Goal: Information Seeking & Learning: Learn about a topic

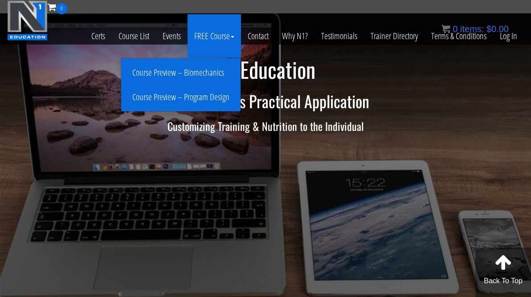
click at [217, 70] on link "Course Preview – Biomechanics" at bounding box center [180, 73] width 115 height 16
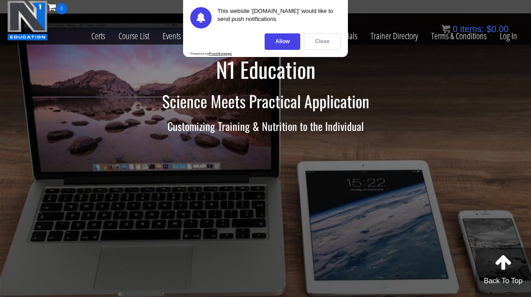
click at [311, 42] on div "Close" at bounding box center [322, 41] width 37 height 16
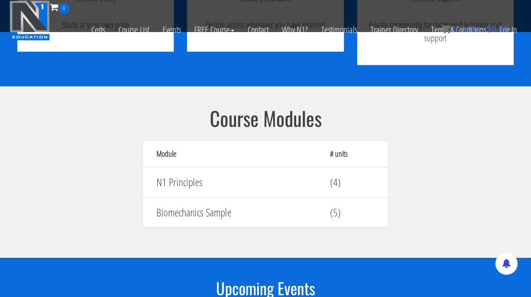
scroll to position [756, 0]
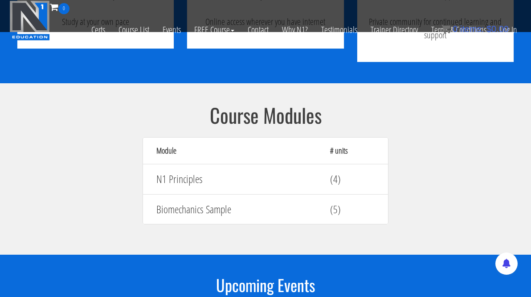
click at [282, 173] on h4 "N1 Principles" at bounding box center [236, 179] width 160 height 12
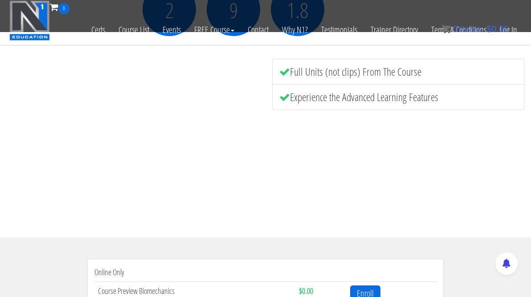
scroll to position [0, 0]
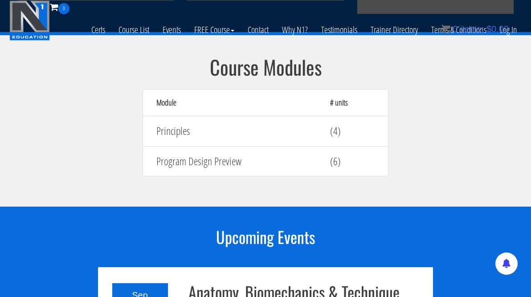
scroll to position [857, 0]
